Goal: Find specific page/section: Find specific page/section

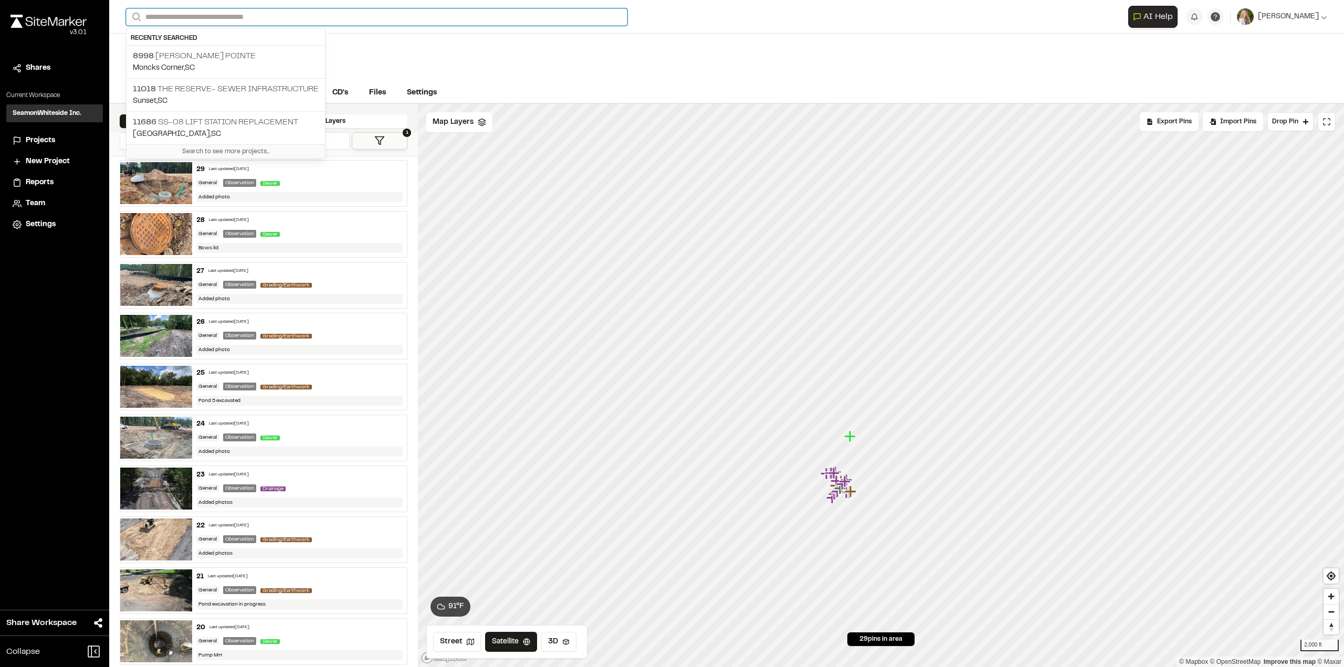
click at [202, 17] on input "Search" at bounding box center [377, 16] width 502 height 17
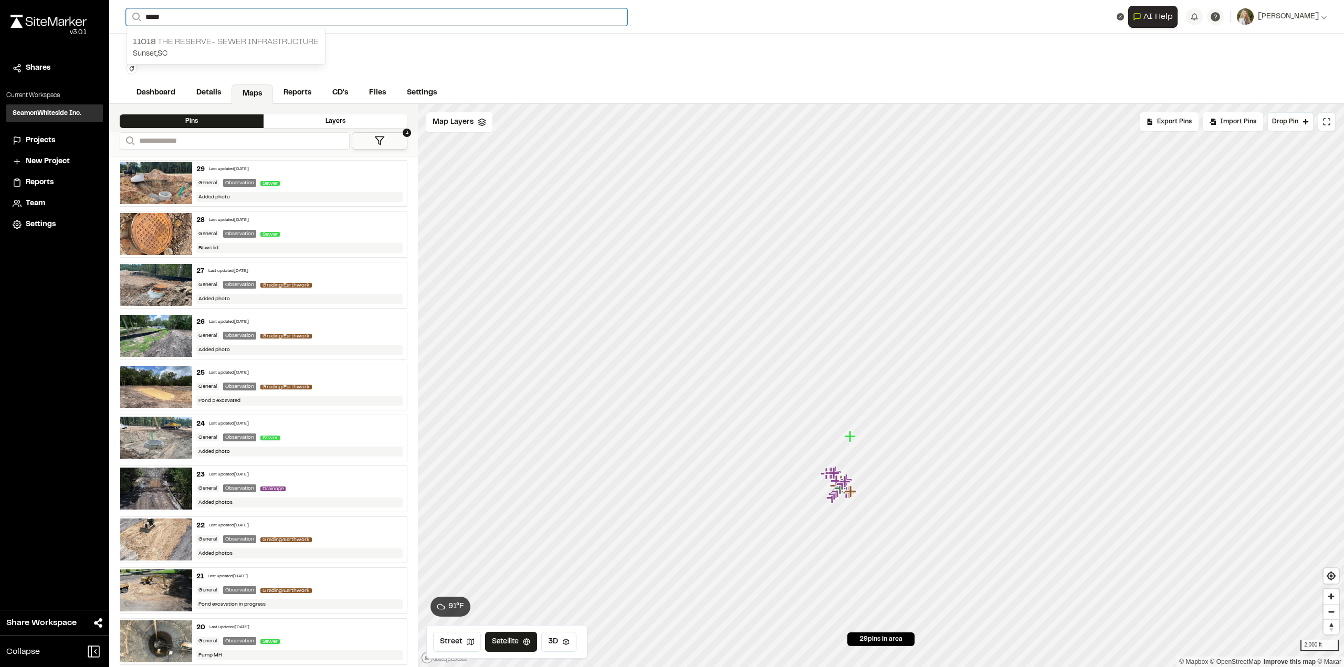
type input "*****"
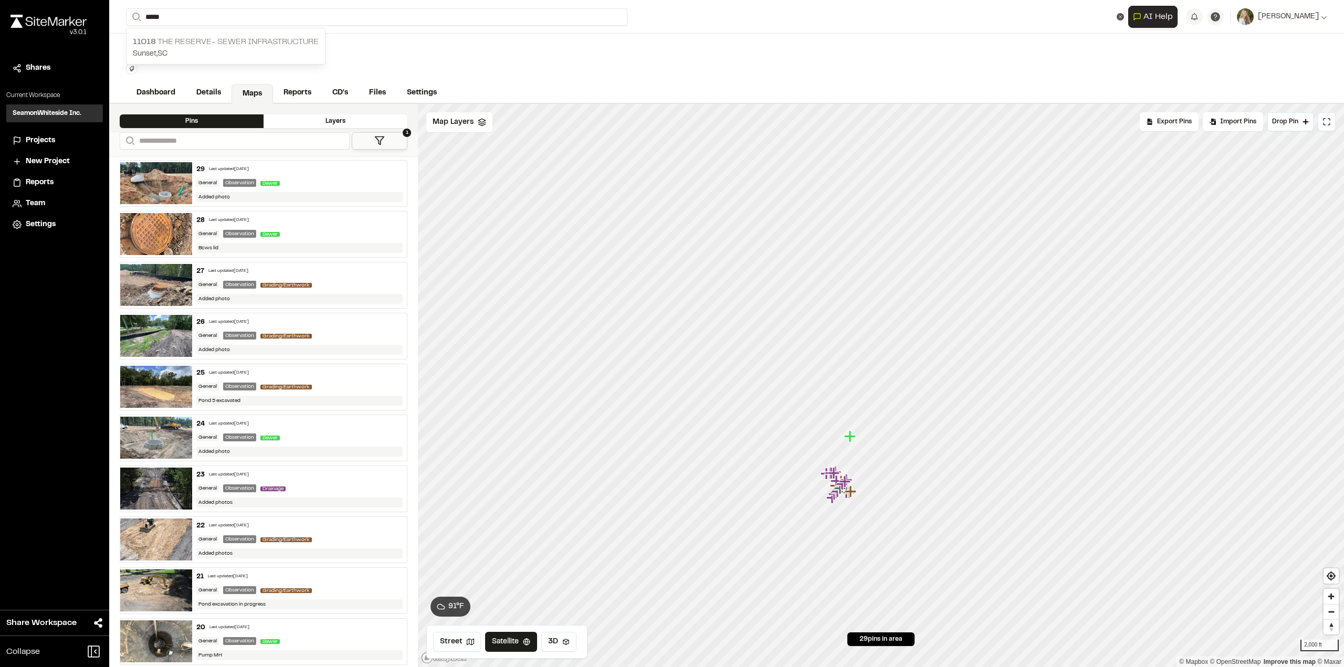
click at [208, 48] on p "Sunset , [GEOGRAPHIC_DATA]" at bounding box center [226, 54] width 186 height 12
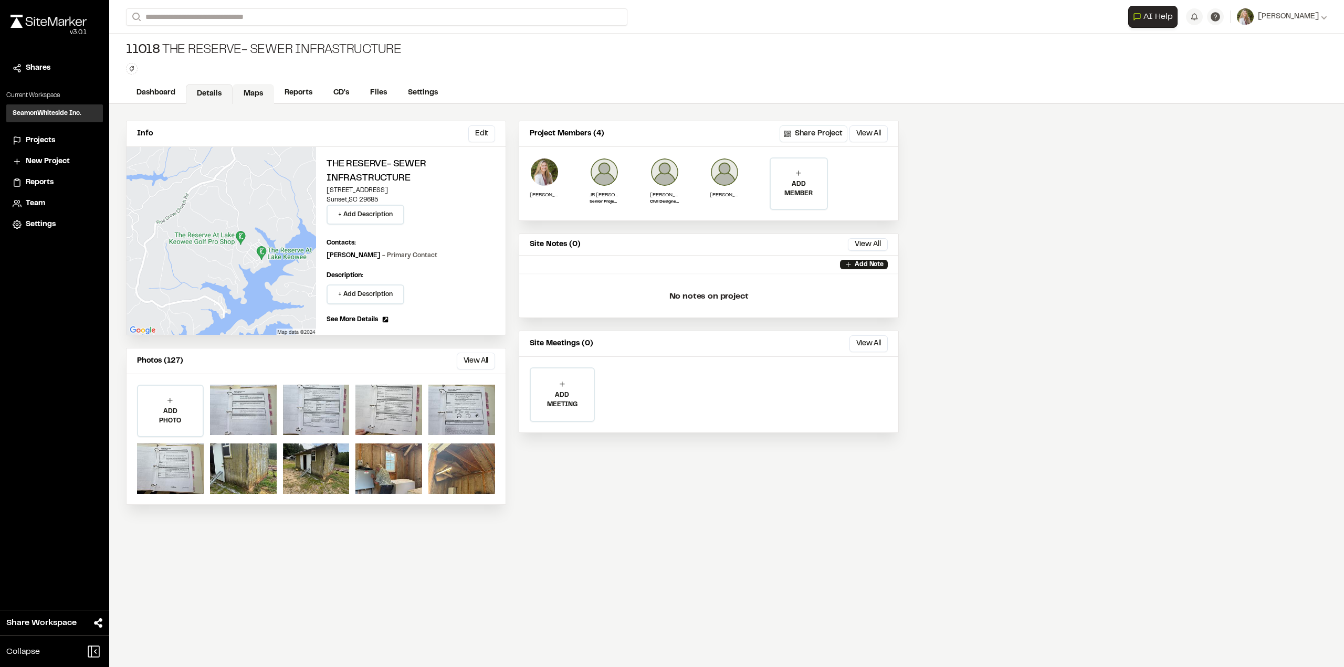
drag, startPoint x: 246, startPoint y: 90, endPoint x: 245, endPoint y: 97, distance: 6.3
click at [246, 91] on link "Maps" at bounding box center [253, 94] width 41 height 20
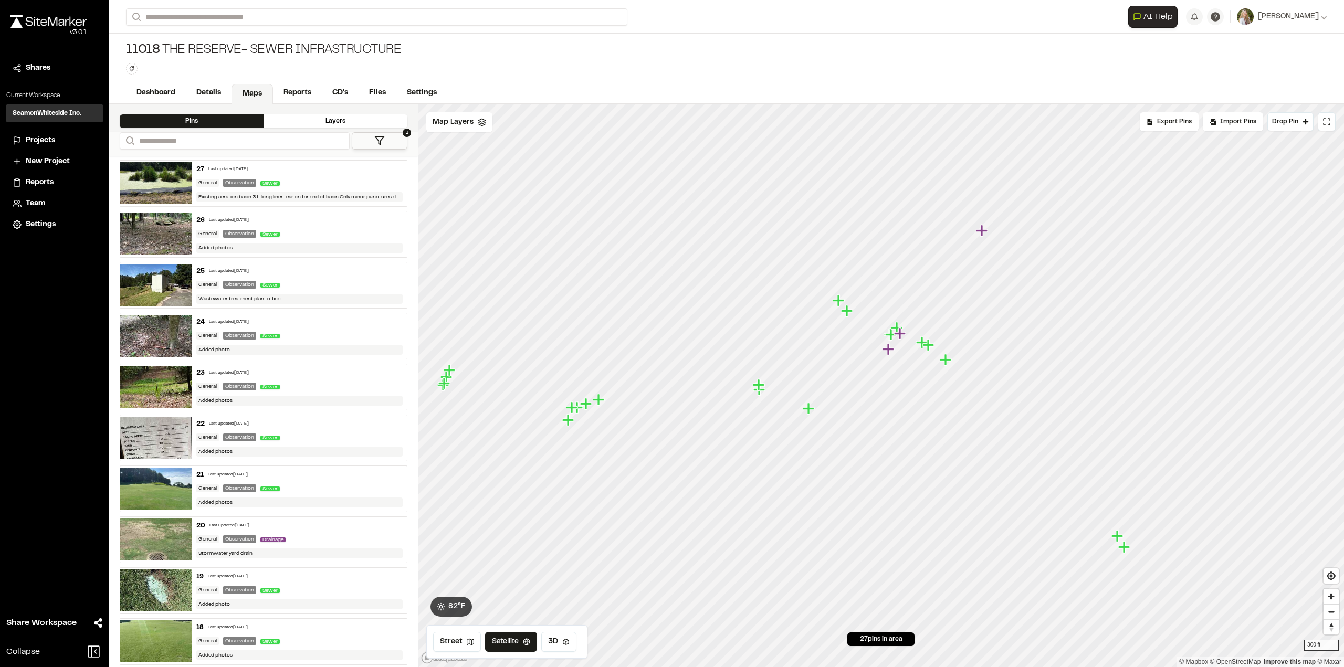
click at [357, 121] on div "Layers" at bounding box center [336, 121] width 144 height 14
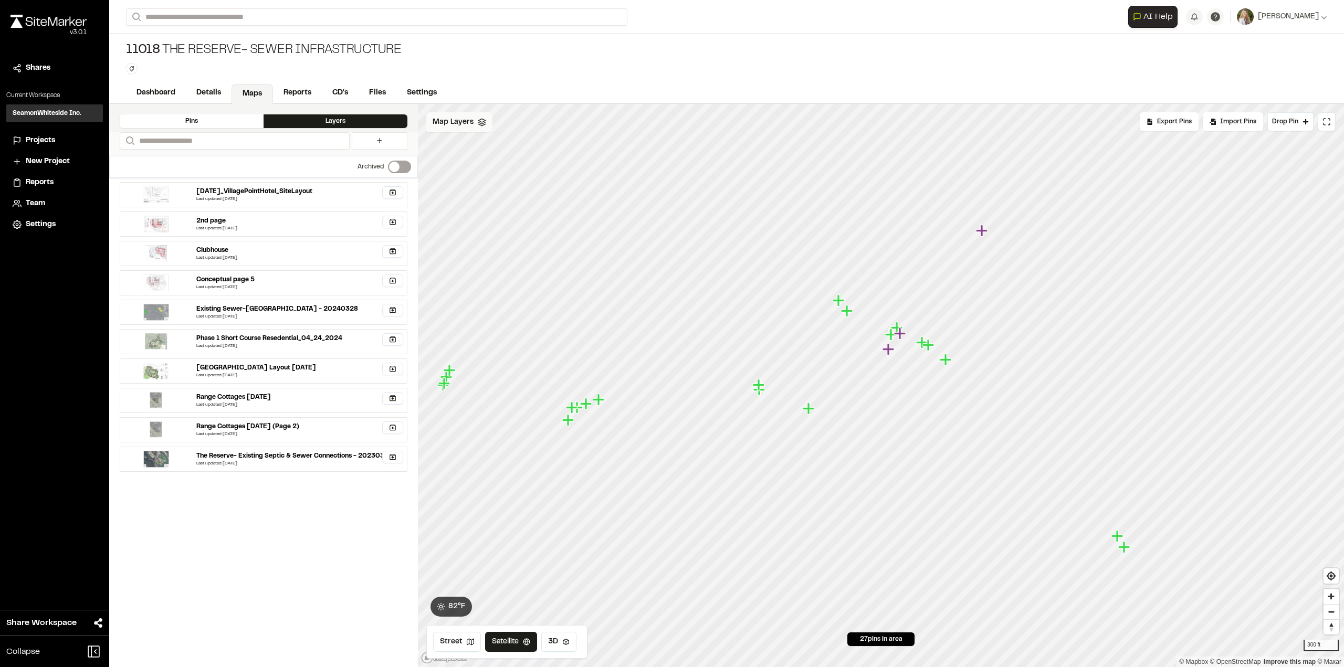
click at [478, 122] on icon at bounding box center [482, 122] width 8 height 8
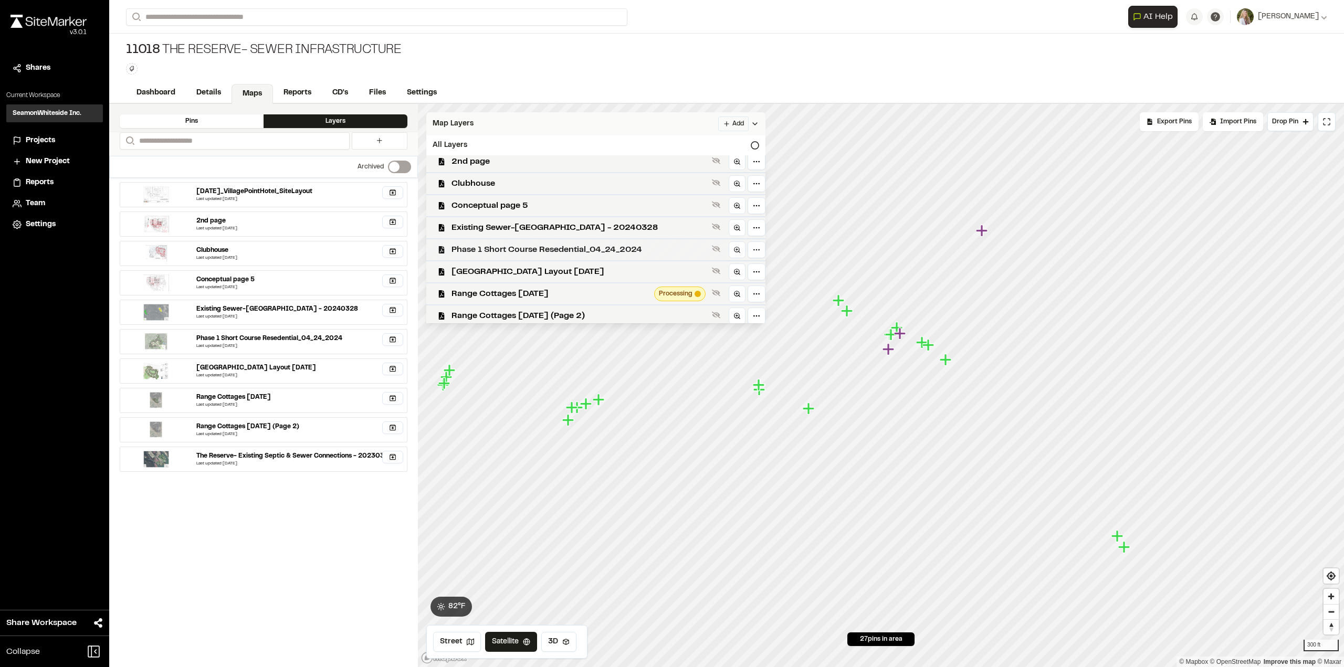
scroll to position [53, 0]
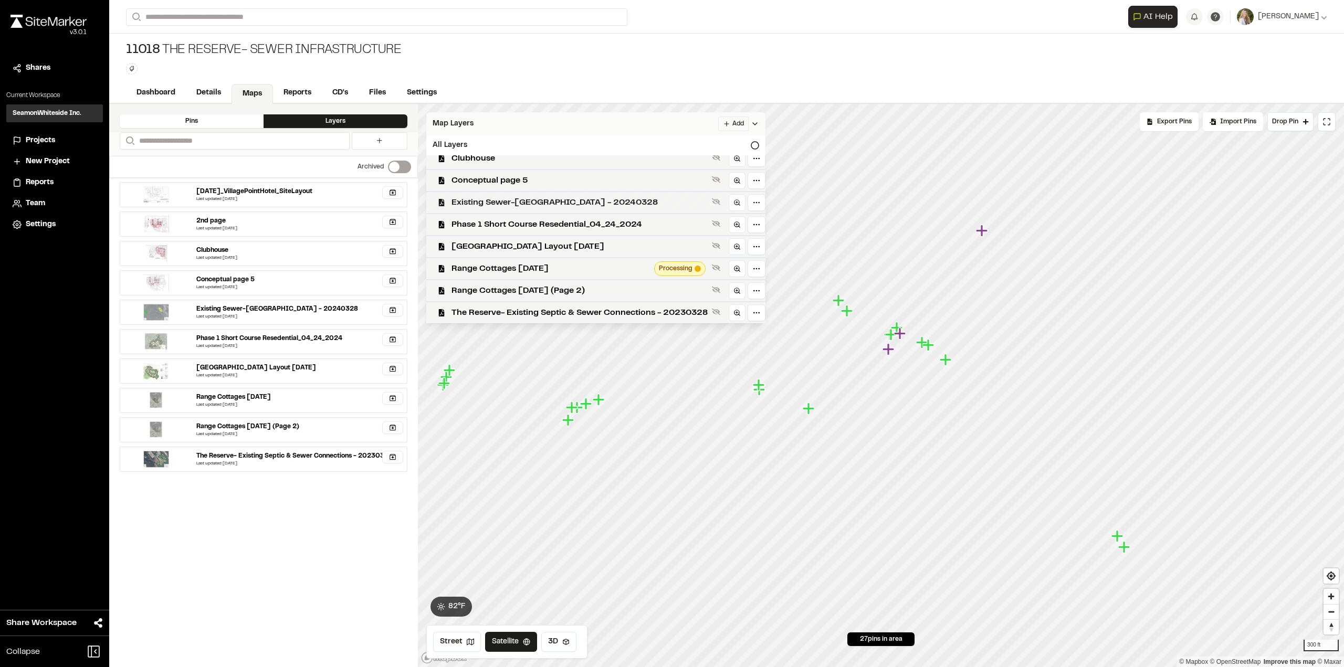
click at [448, 204] on div "Existing Sewer-[GEOGRAPHIC_DATA] - 20240328" at bounding box center [592, 202] width 348 height 22
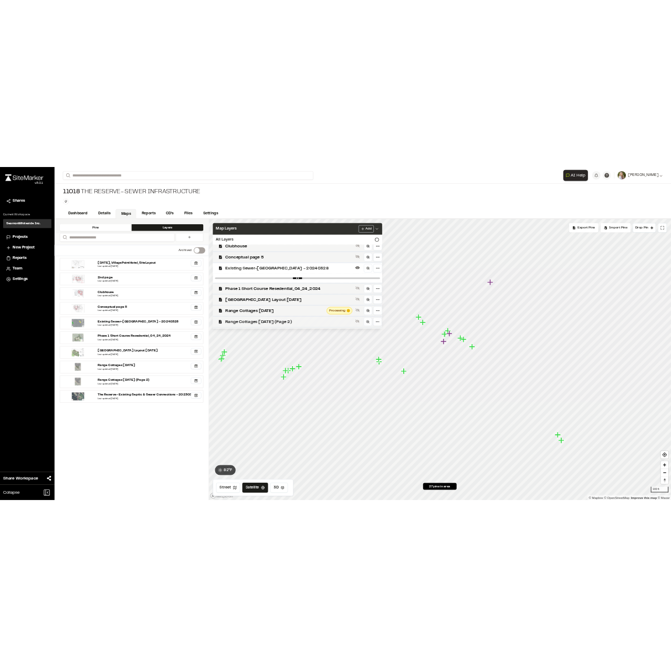
scroll to position [71, 0]
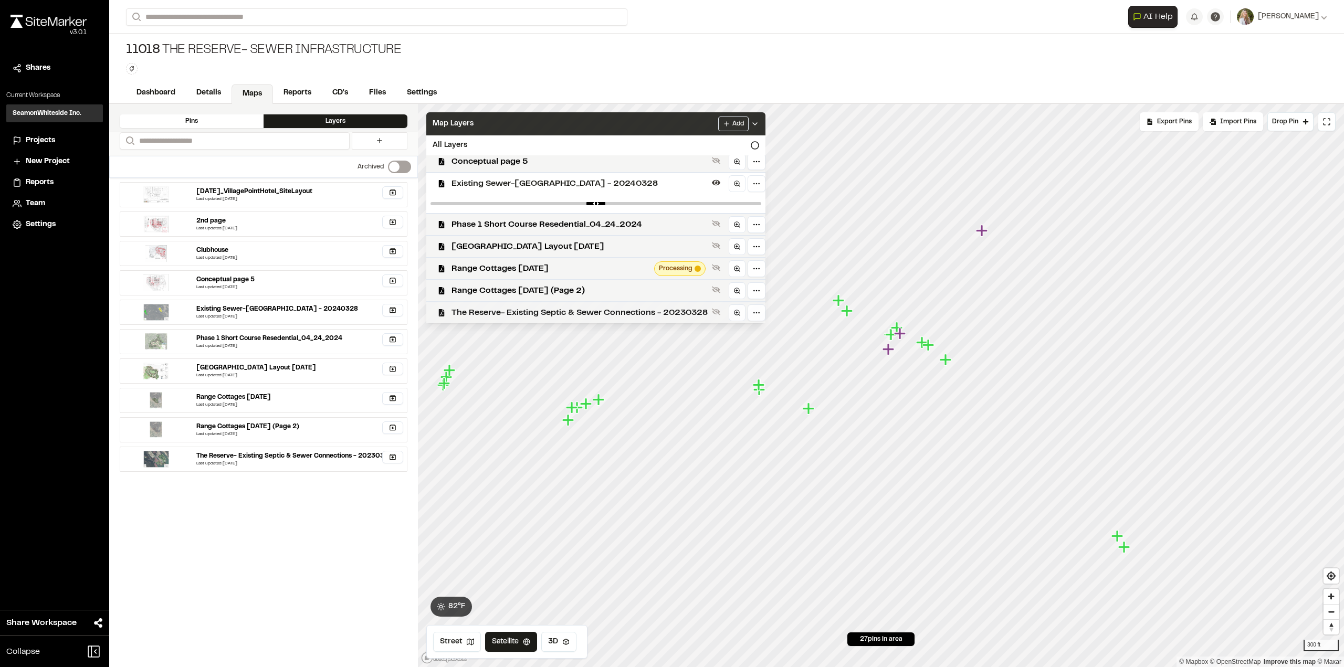
click at [444, 312] on icon at bounding box center [442, 312] width 6 height 7
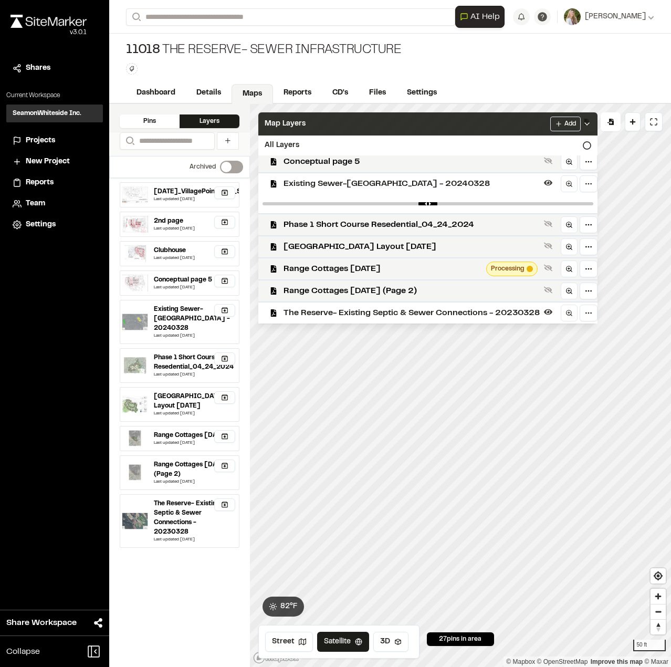
click at [276, 127] on span "Map Layers" at bounding box center [285, 124] width 41 height 12
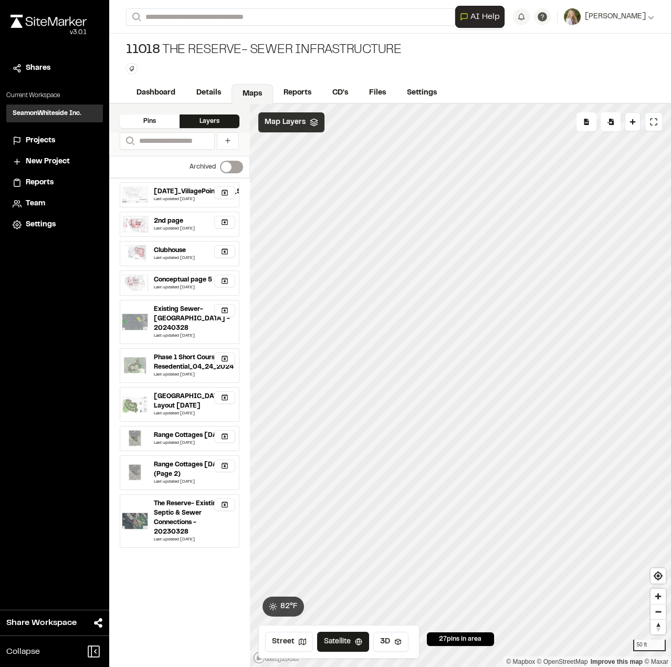
scroll to position [0, 0]
